Goal: Check status: Check status

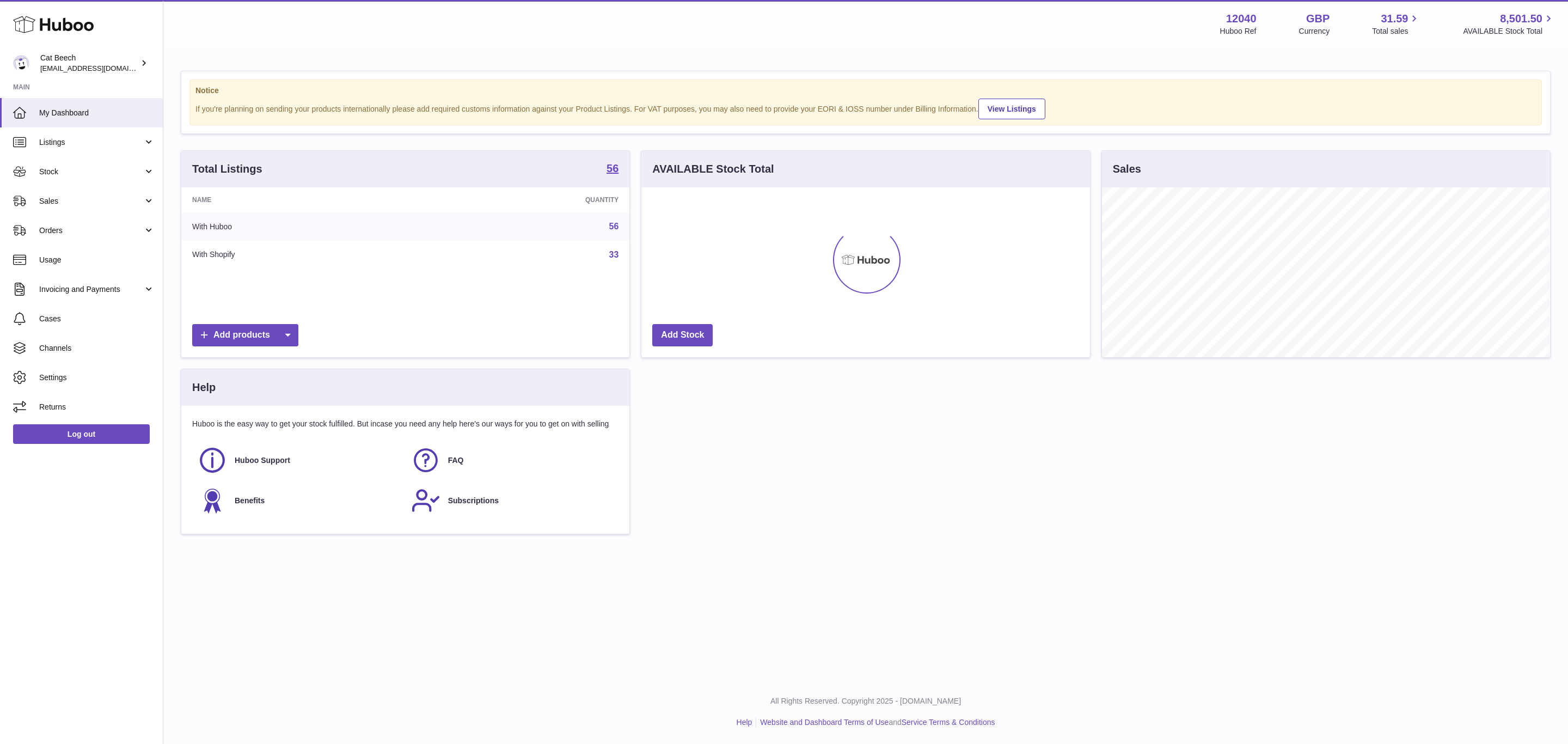
scroll to position [170, 448]
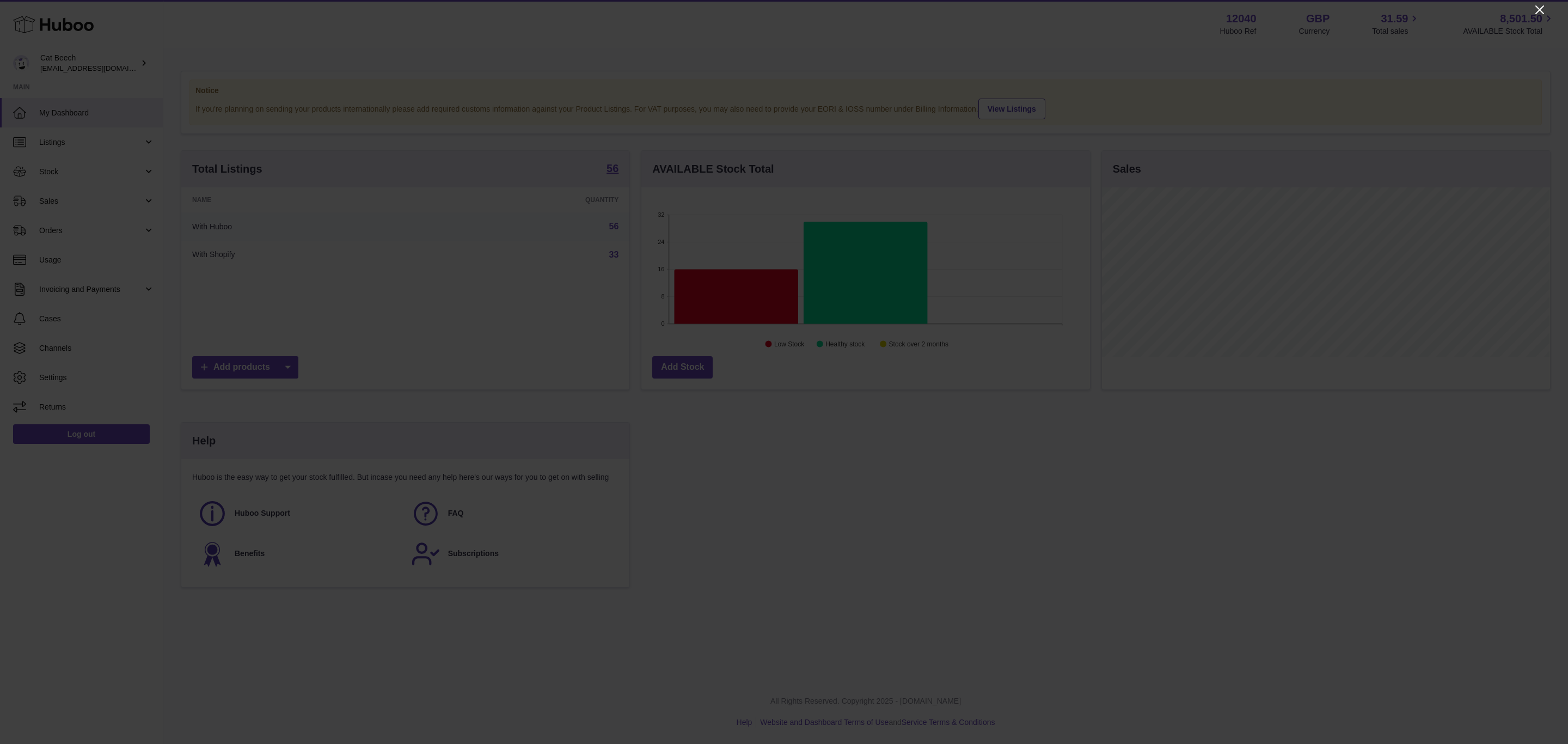
click at [1540, 7] on icon "Close" at bounding box center [1540, 9] width 13 height 13
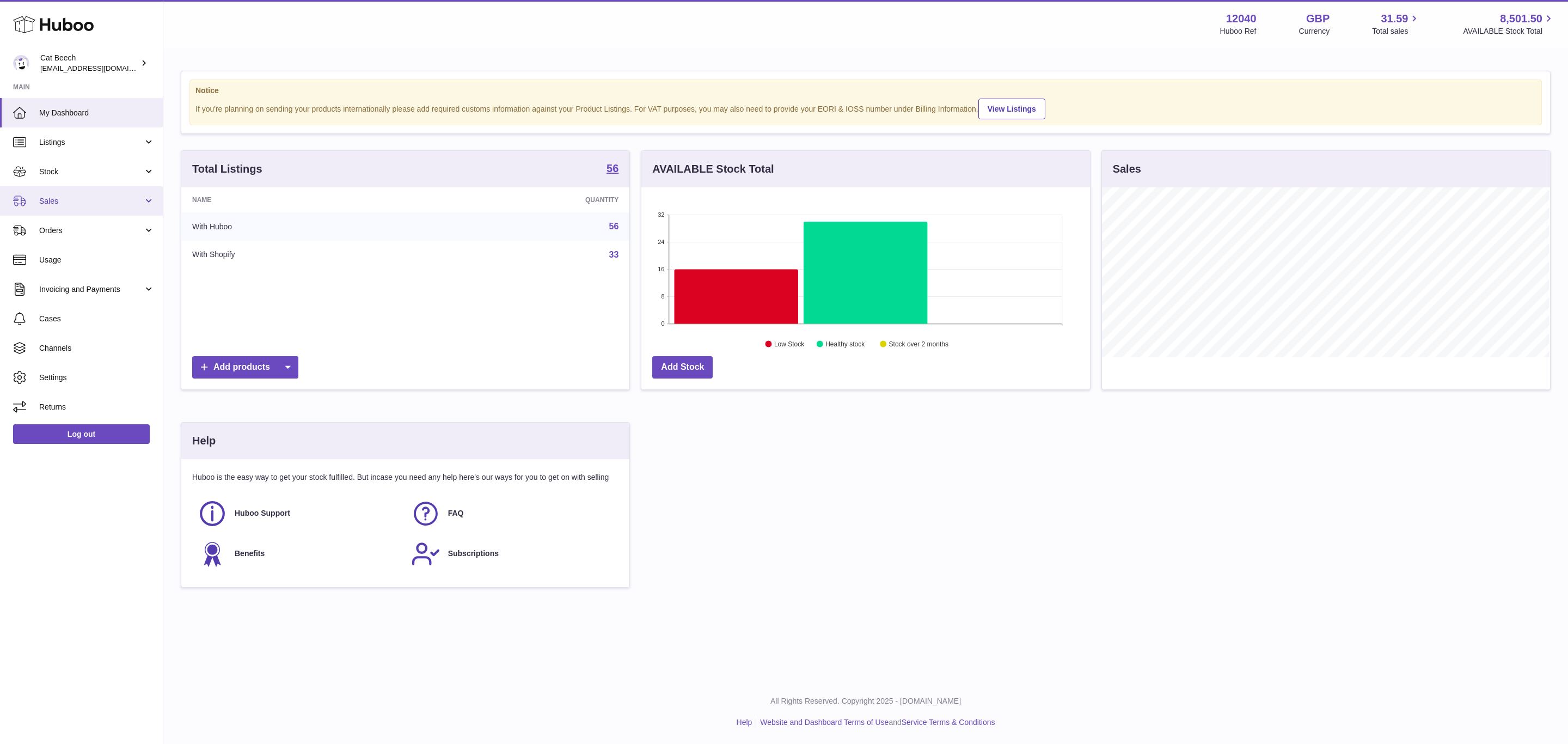
click at [72, 209] on link "Sales" at bounding box center [81, 201] width 163 height 29
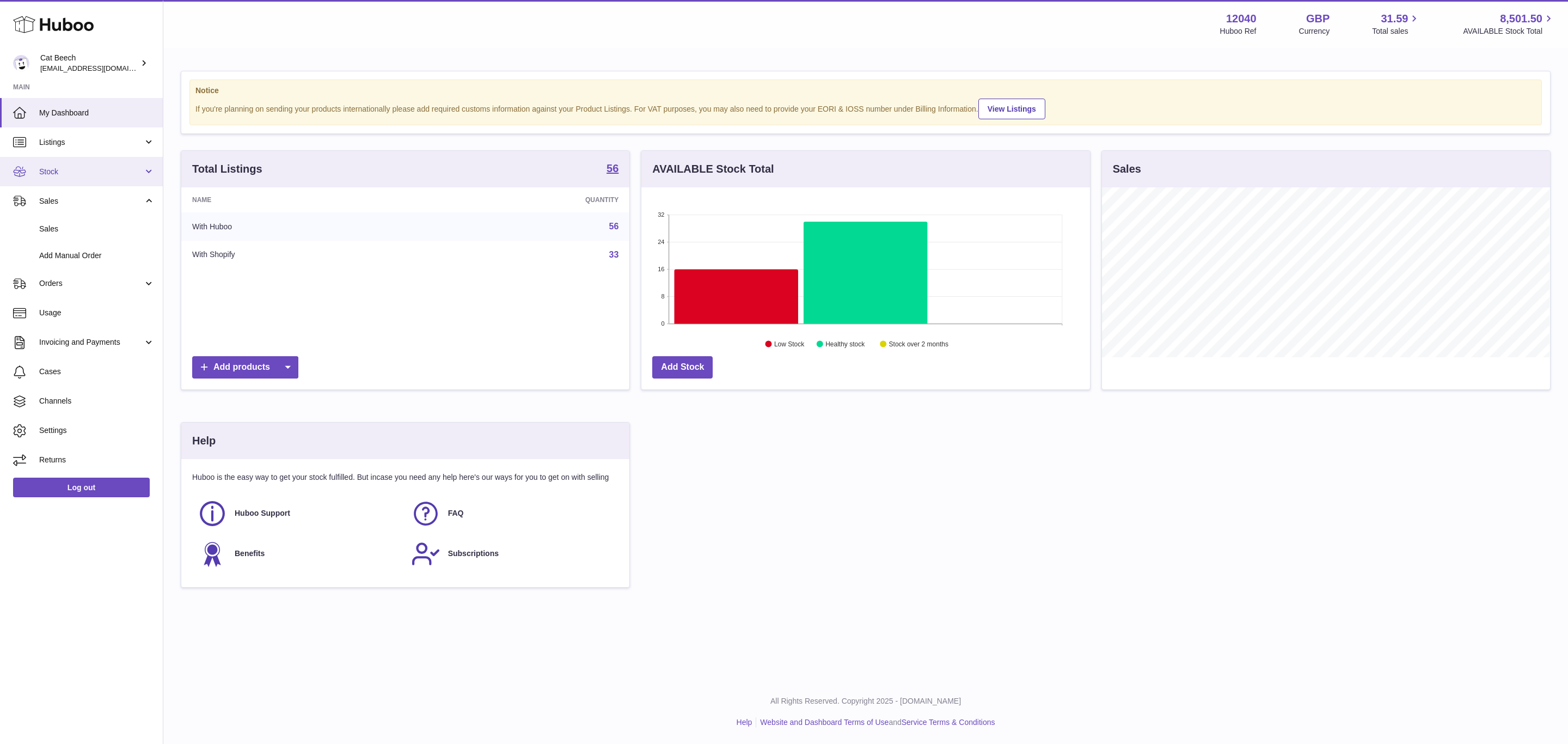
click at [79, 167] on span "Stock" at bounding box center [91, 172] width 104 height 11
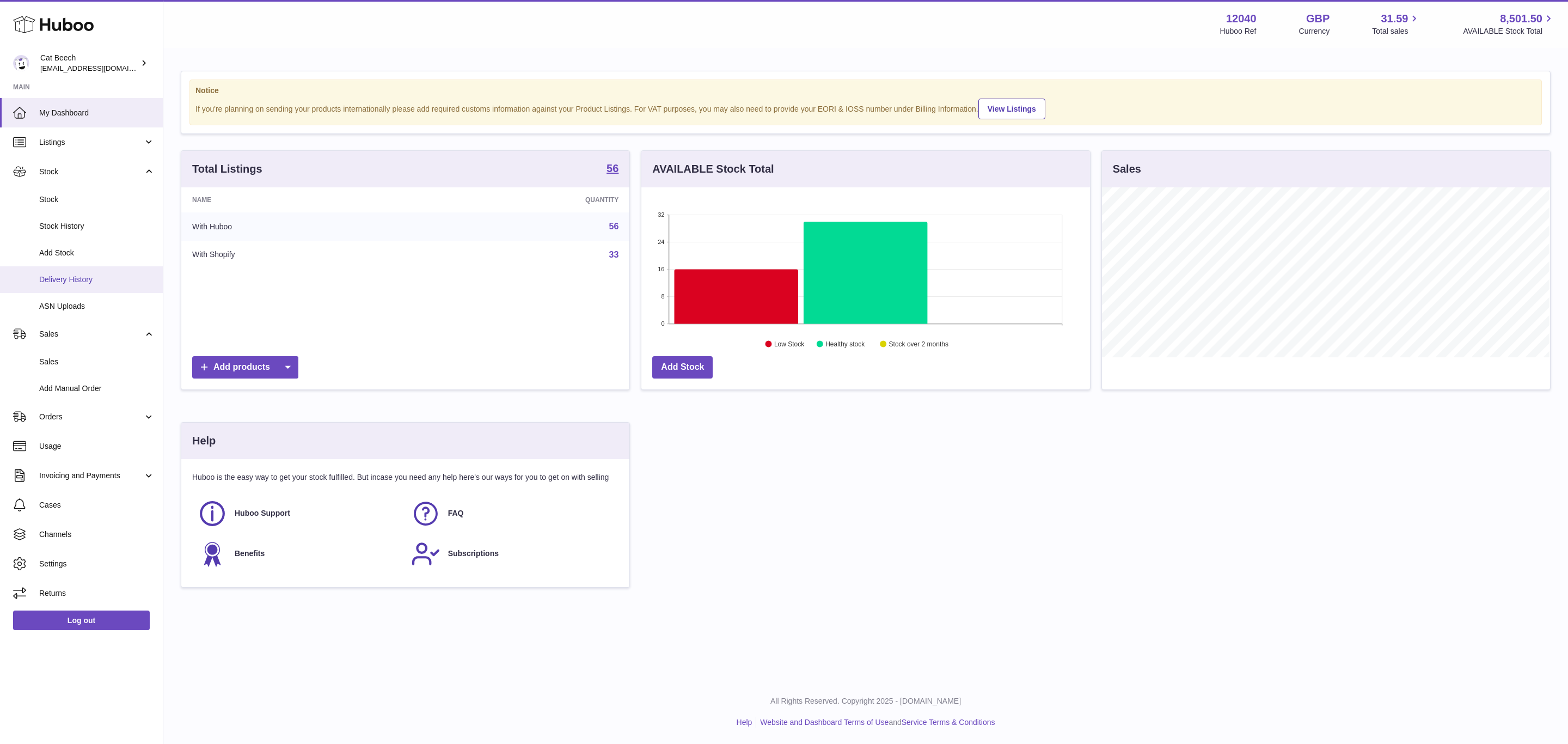
click at [86, 278] on span "Delivery History" at bounding box center [97, 279] width 116 height 11
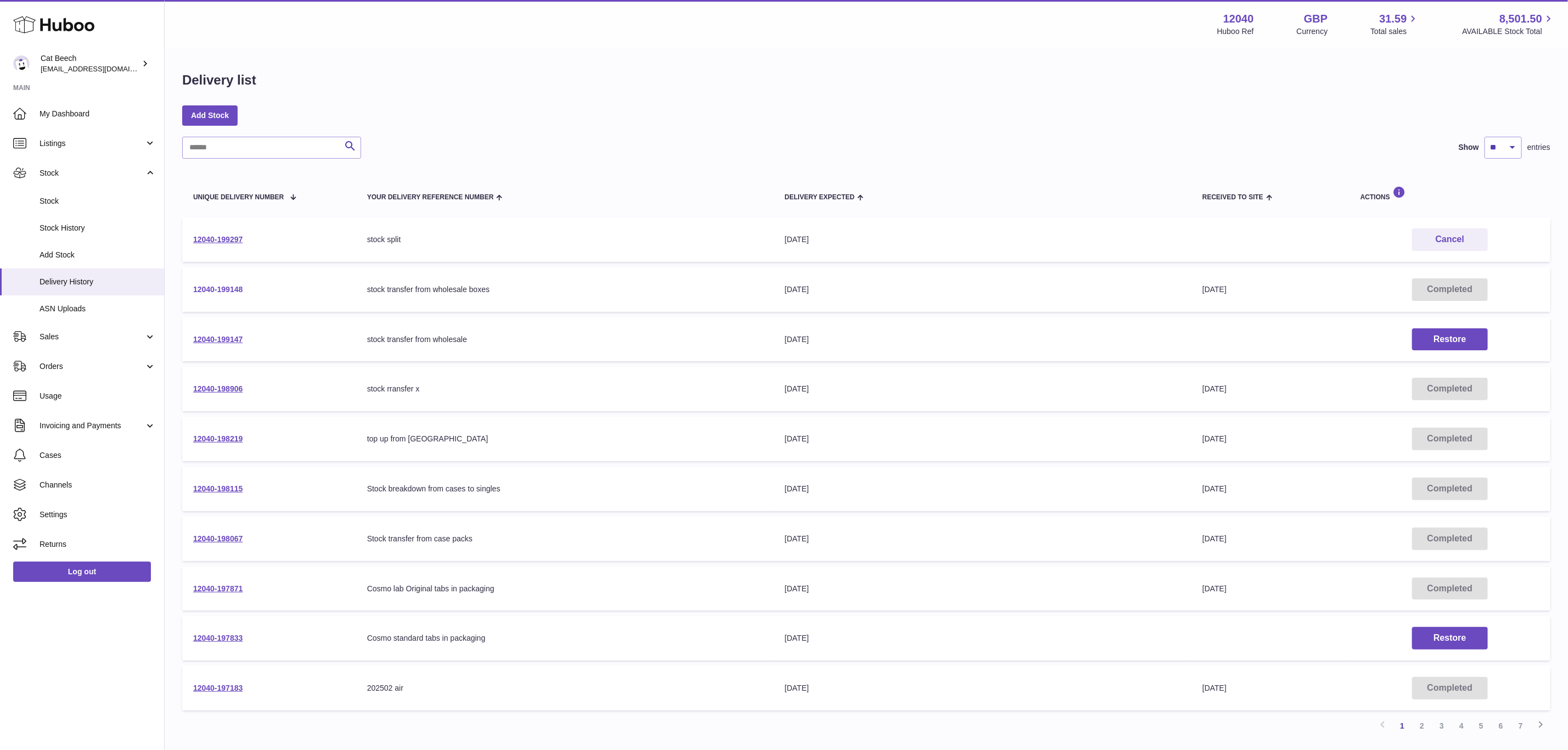
click at [228, 286] on link "12040-199148" at bounding box center [218, 289] width 49 height 9
click at [226, 235] on link "12040-199297" at bounding box center [218, 238] width 49 height 9
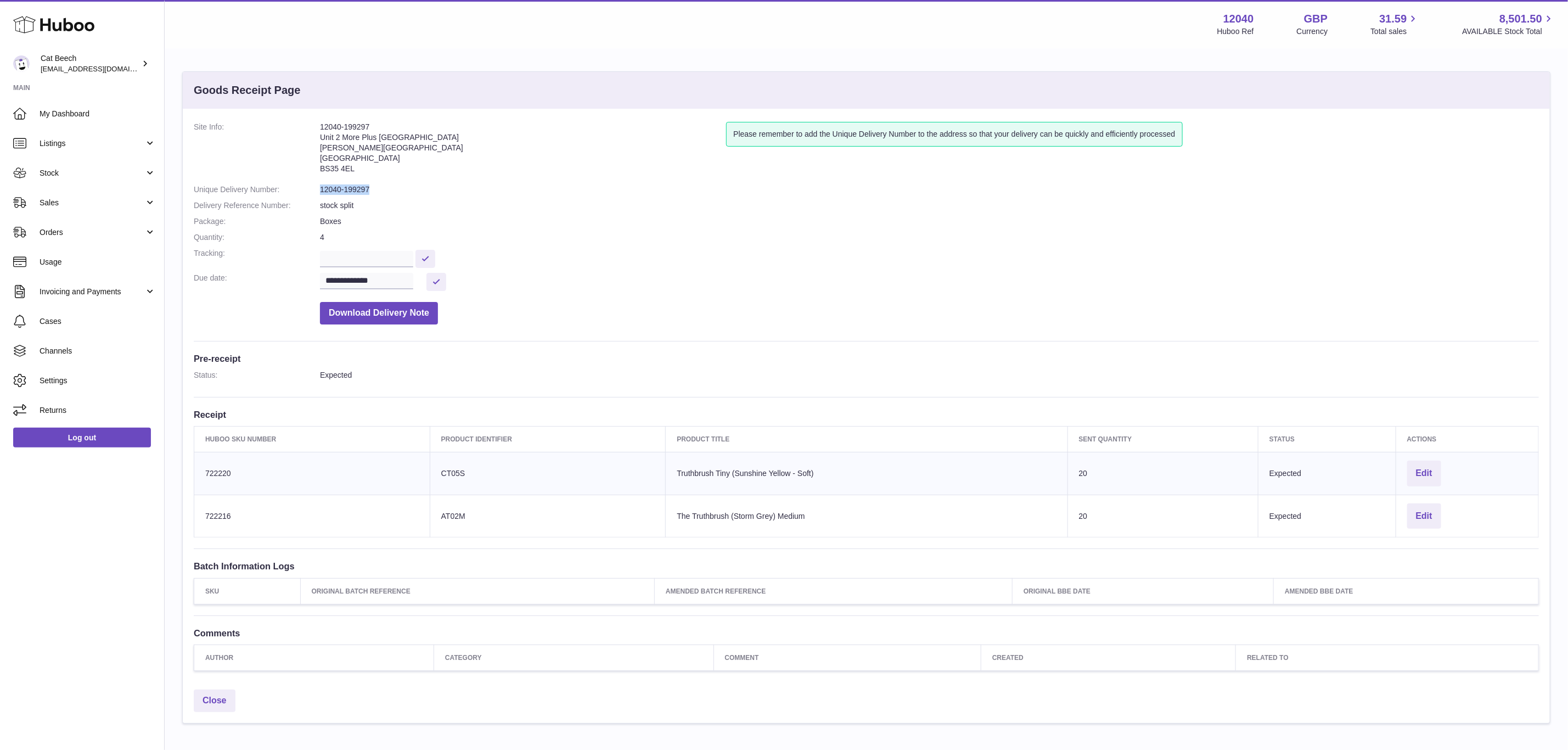
drag, startPoint x: 375, startPoint y: 188, endPoint x: 315, endPoint y: 193, distance: 60.2
click at [315, 193] on dl "**********" at bounding box center [866, 226] width 1345 height 208
copy dl "12040-199297"
